Goal: Task Accomplishment & Management: Manage account settings

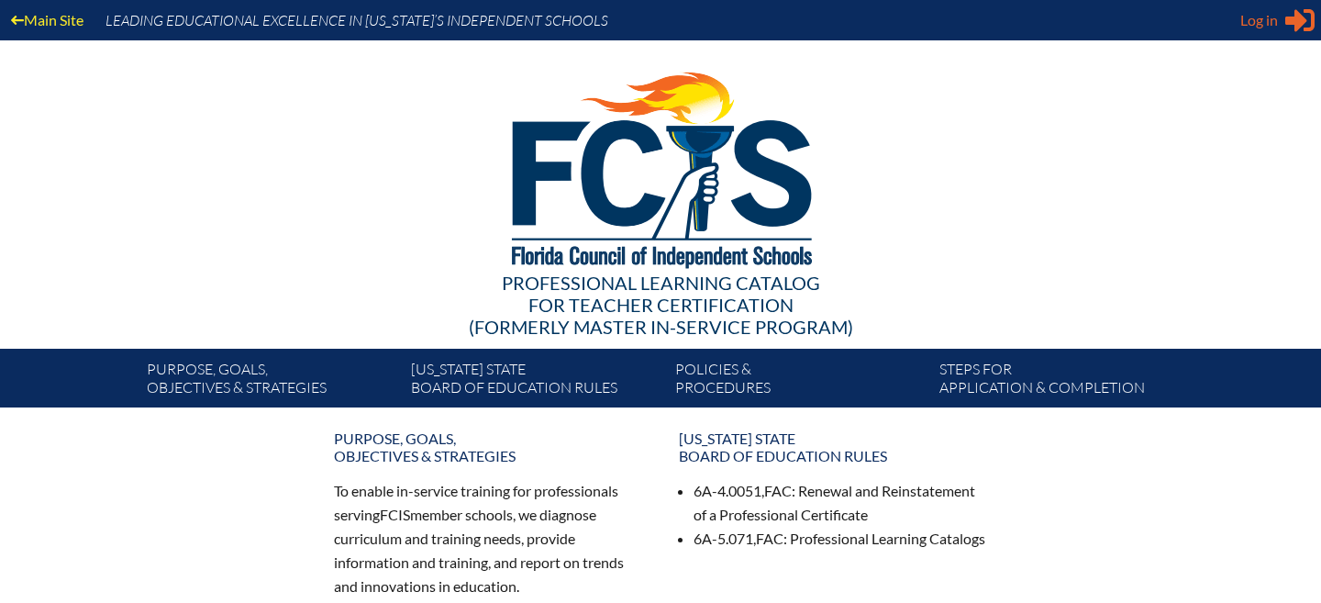
type input "[EMAIL_ADDRESS][DOMAIN_NAME]"
click at [1273, 27] on span "Log in" at bounding box center [1259, 20] width 38 height 22
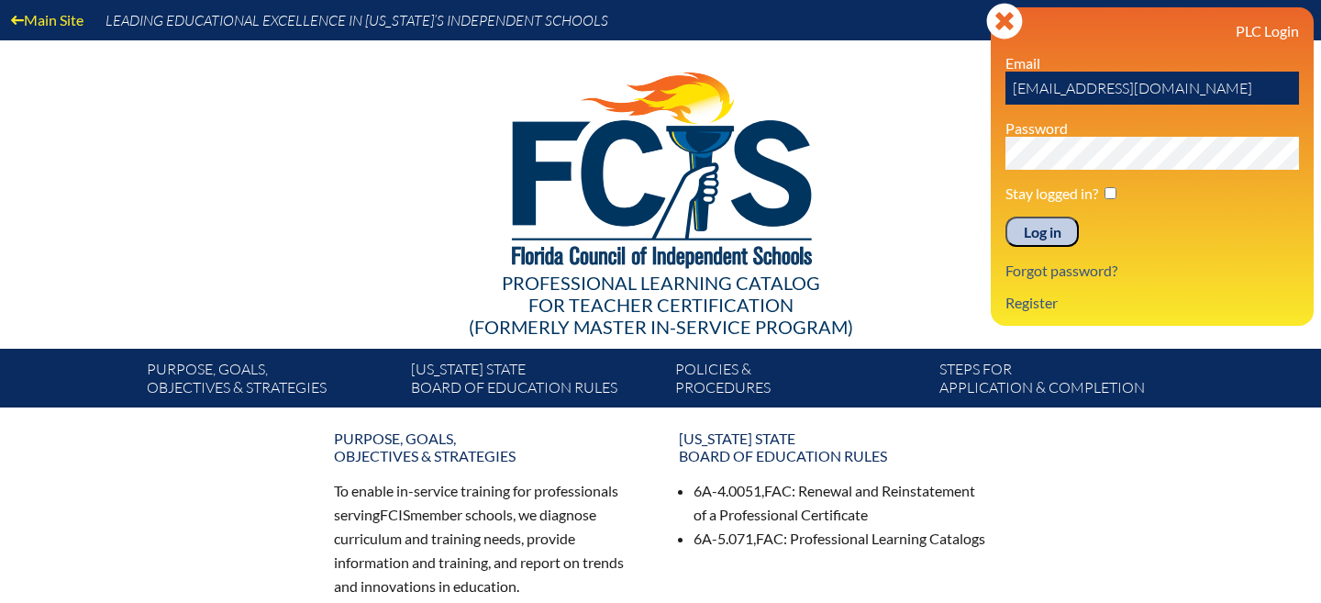
click at [1039, 243] on input "Log in" at bounding box center [1041, 231] width 73 height 31
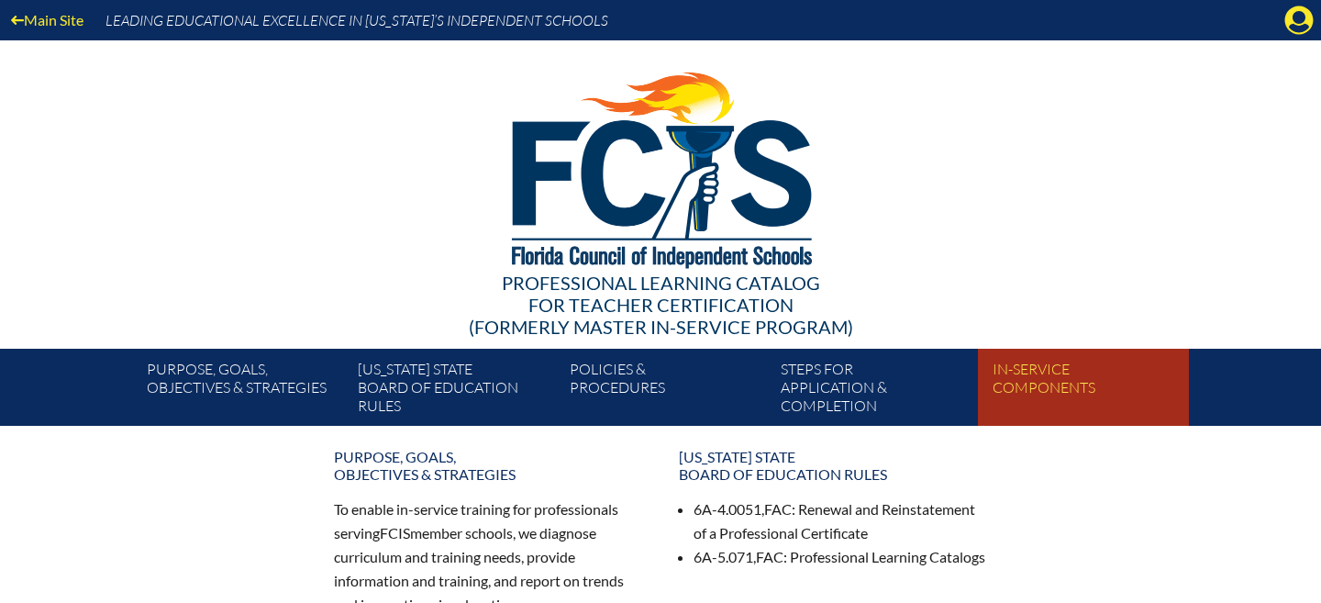
click at [1044, 380] on link "In-service components" at bounding box center [1090, 391] width 211 height 70
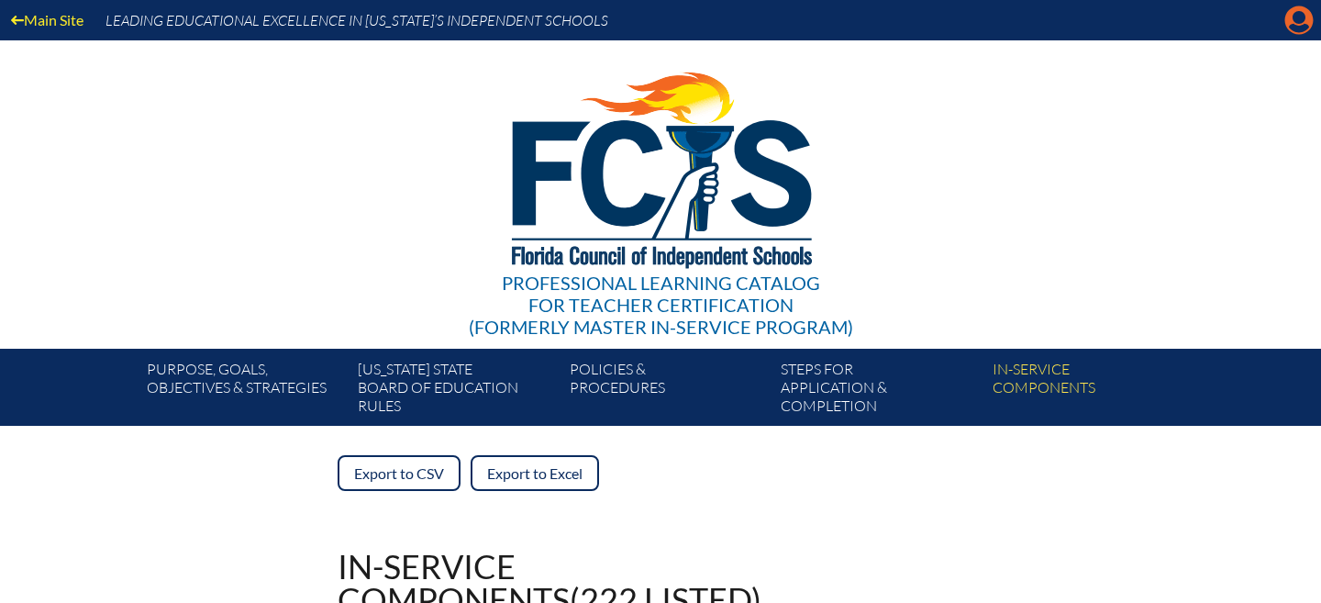
click at [1290, 28] on icon "Manage account" at bounding box center [1298, 20] width 29 height 29
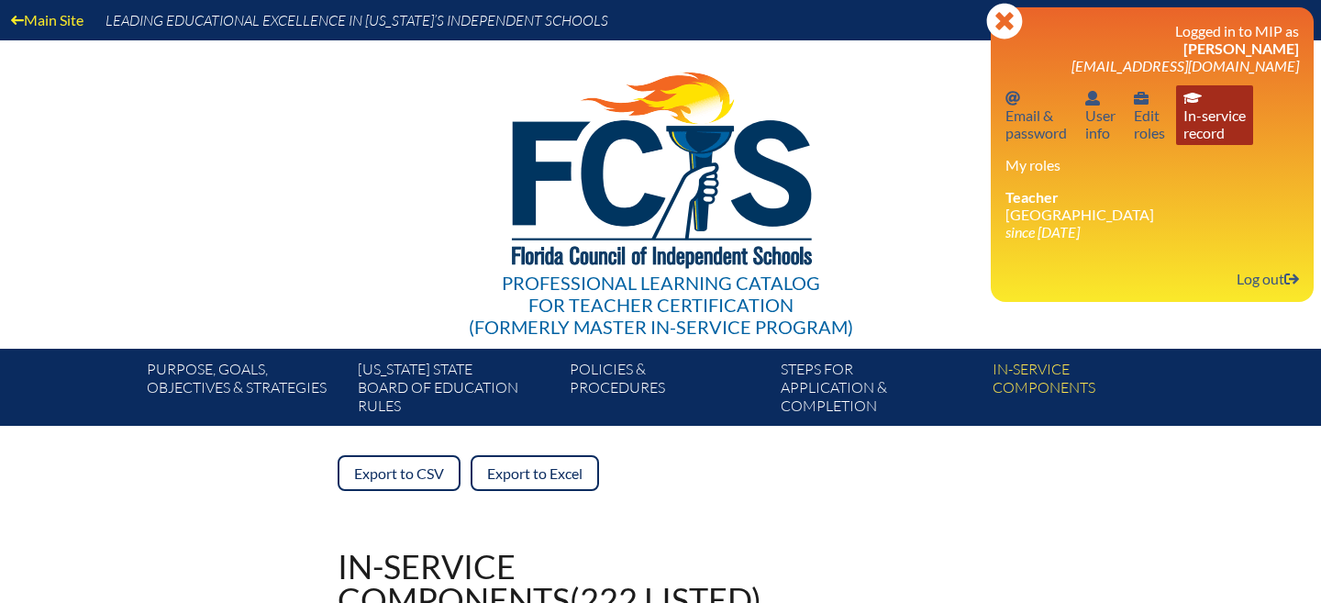
click at [1228, 128] on link "In-service record In-service record" at bounding box center [1214, 115] width 77 height 60
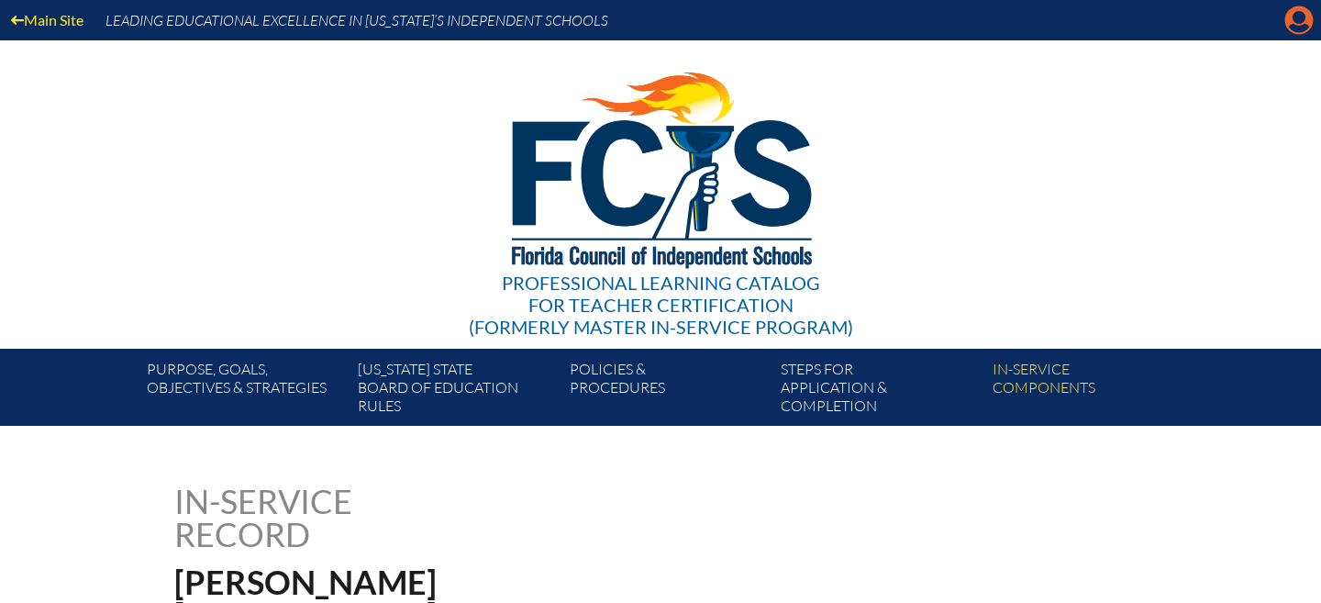
click at [1303, 17] on icon "Manage account" at bounding box center [1298, 20] width 29 height 29
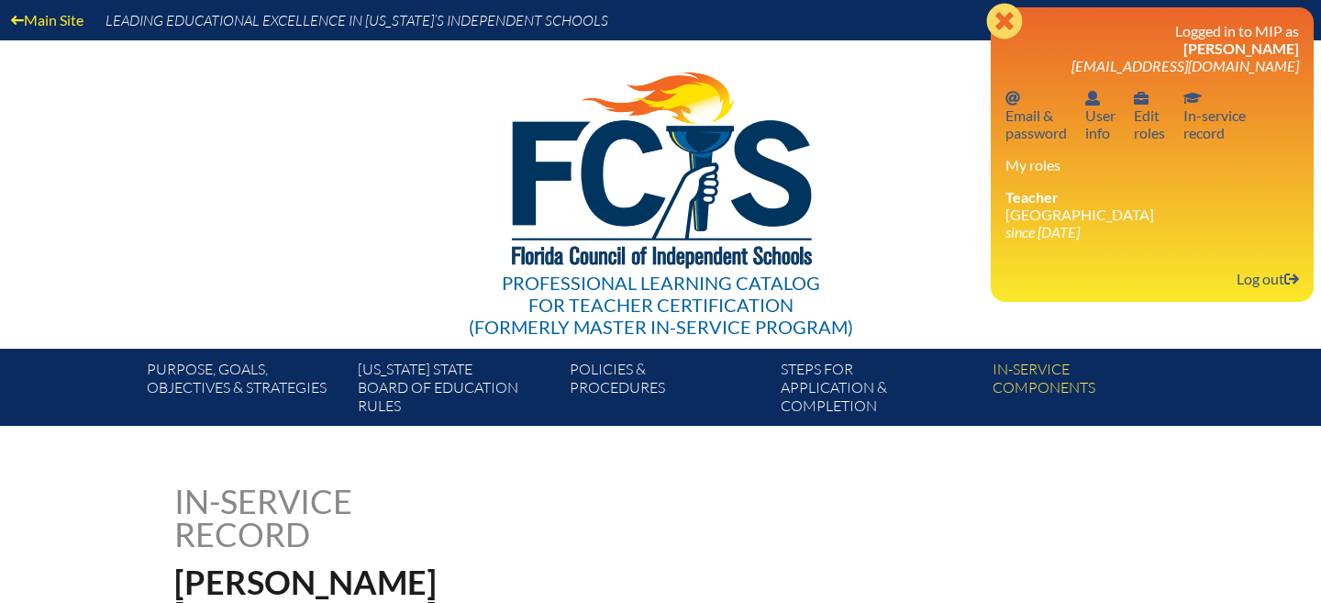
click at [1007, 17] on icon "Close" at bounding box center [1004, 21] width 37 height 37
